Goal: Find specific page/section: Find specific page/section

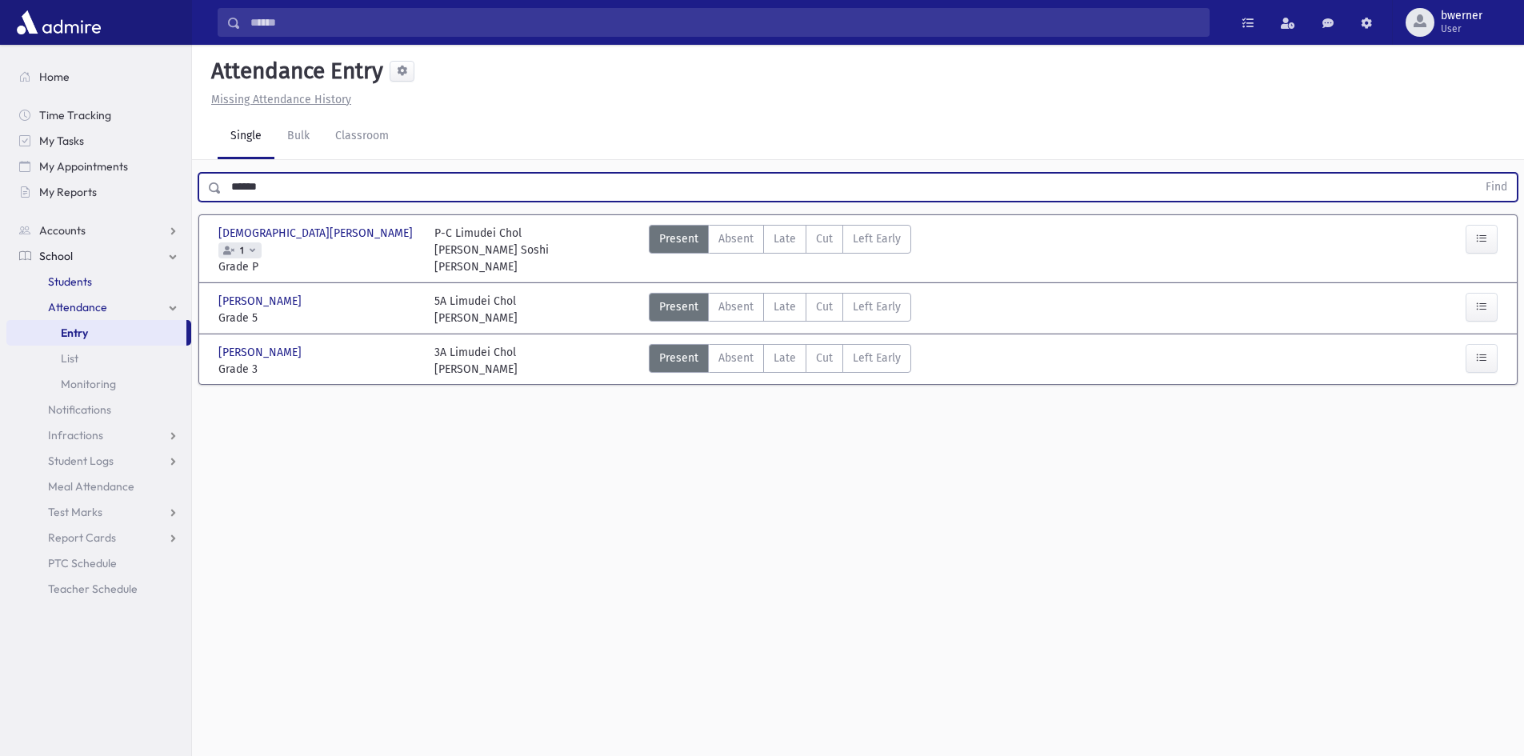
click at [86, 283] on span "Students" at bounding box center [70, 281] width 44 height 14
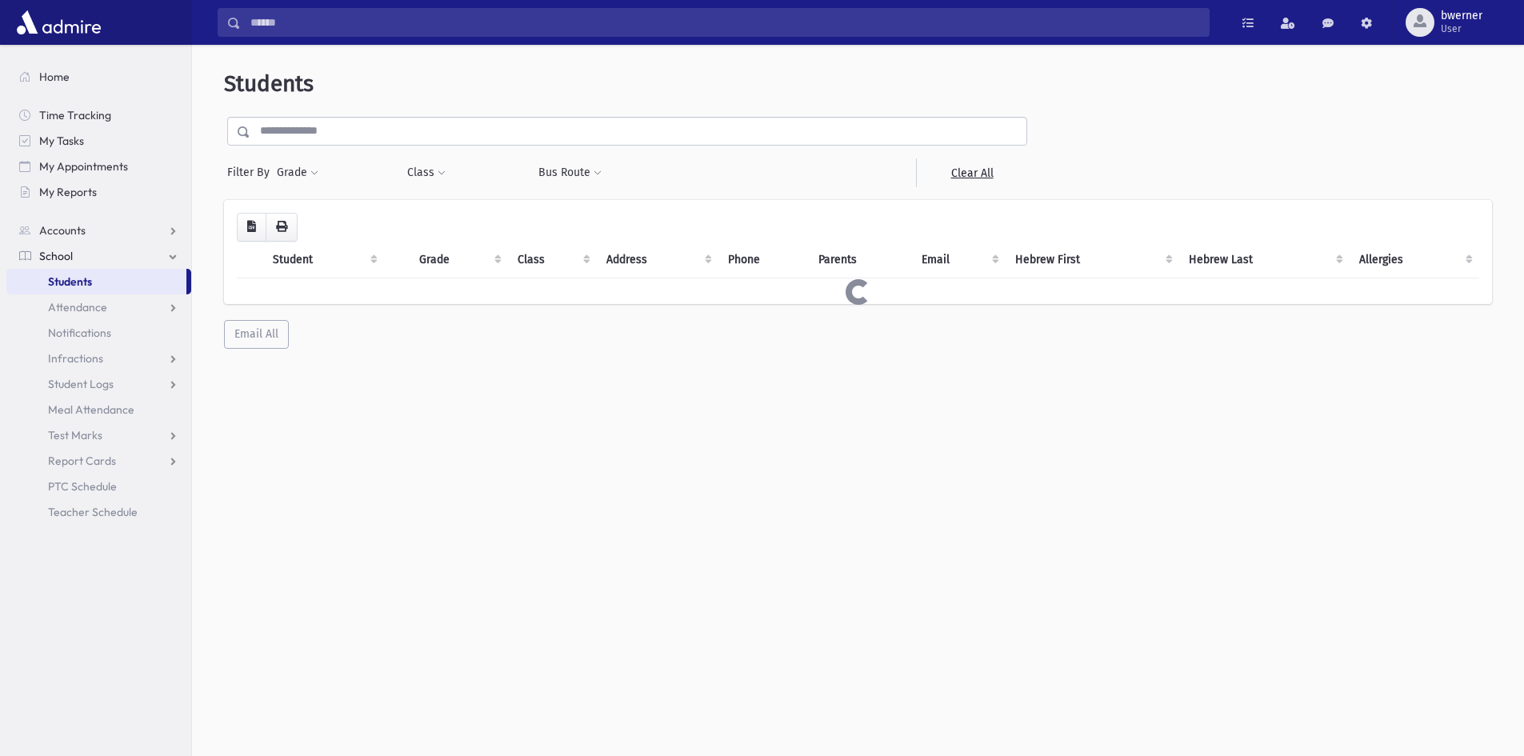
click at [330, 128] on input "text" at bounding box center [638, 131] width 776 height 29
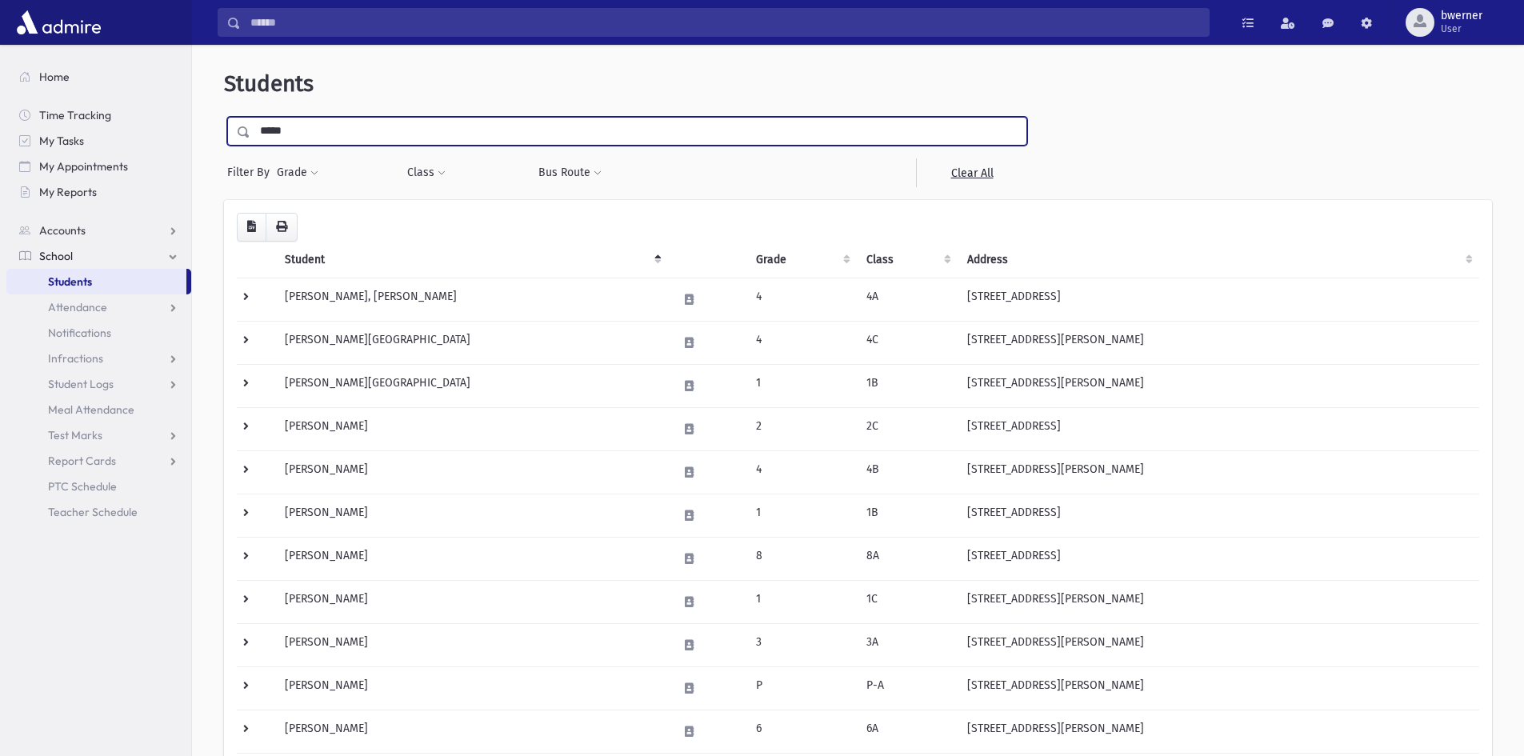
type input "*****"
click at [224, 117] on input "submit" at bounding box center [246, 128] width 45 height 22
